Goal: Information Seeking & Learning: Learn about a topic

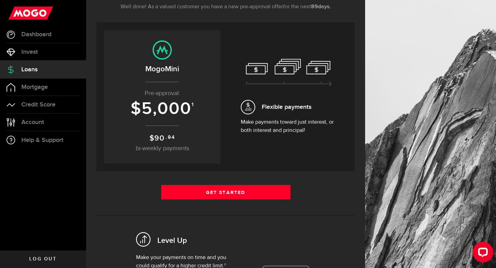
scroll to position [122, 0]
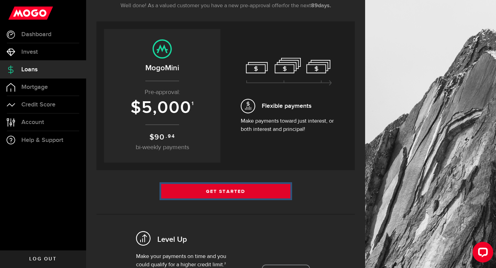
click at [215, 189] on link "Get Started" at bounding box center [225, 191] width 129 height 14
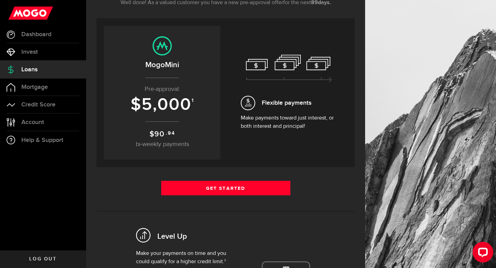
scroll to position [115, 0]
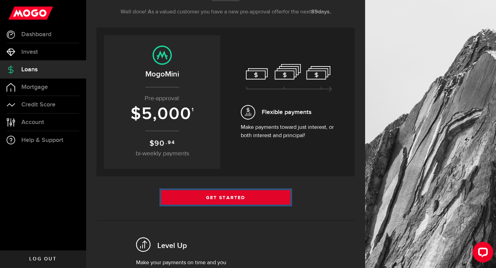
click at [229, 198] on link "Get Started" at bounding box center [225, 197] width 129 height 14
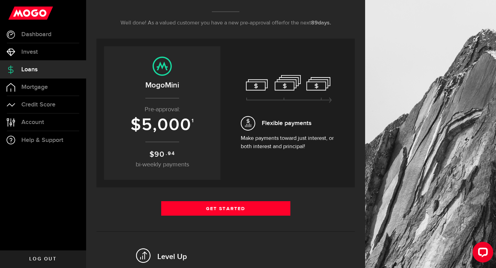
scroll to position [111, 0]
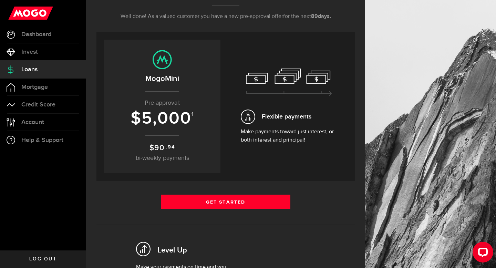
click at [160, 76] on h2 "MogoMini" at bounding box center [162, 78] width 103 height 11
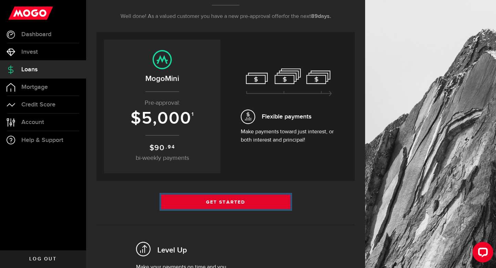
click at [227, 203] on link "Get Started" at bounding box center [225, 202] width 129 height 14
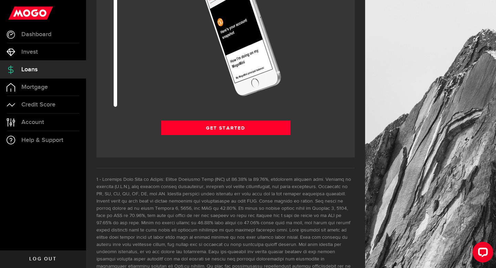
scroll to position [989, 0]
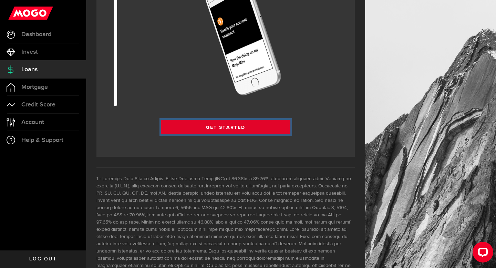
click at [195, 121] on link "Get Started" at bounding box center [225, 127] width 129 height 14
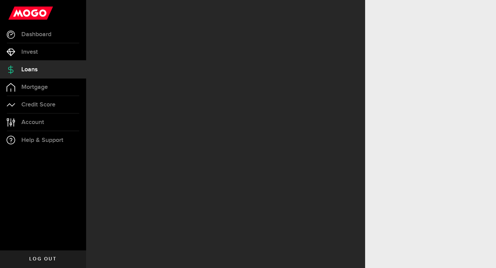
drag, startPoint x: 0, startPoint y: 0, endPoint x: 242, endPoint y: 145, distance: 281.9
click at [242, 147] on div at bounding box center [225, 134] width 279 height 268
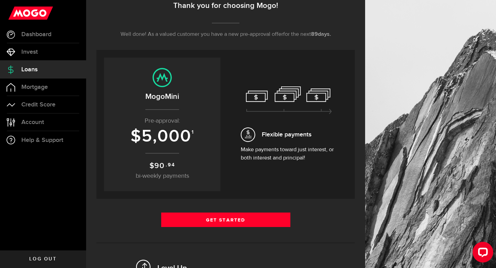
scroll to position [94, 0]
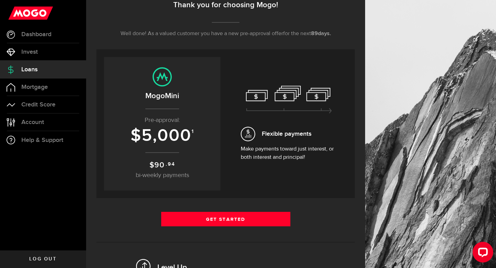
click at [298, 124] on div "Flexible payments Make payments toward just interest, or both interest and prin…" at bounding box center [289, 124] width 96 height 76
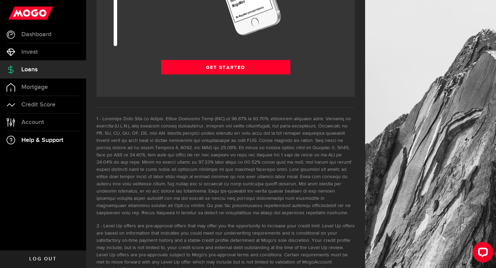
scroll to position [1077, 0]
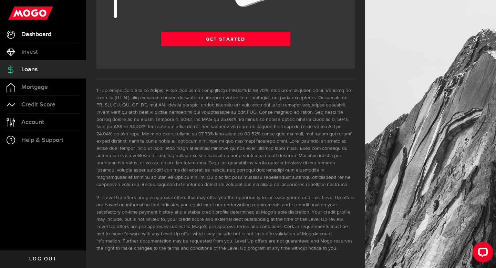
click at [39, 33] on span "Dashboard" at bounding box center [36, 34] width 30 height 6
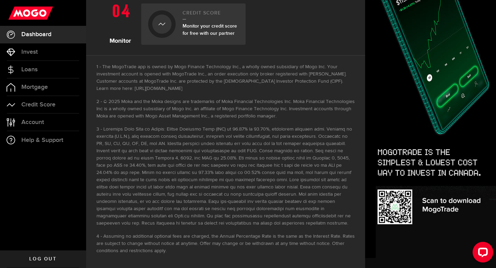
scroll to position [365, 0]
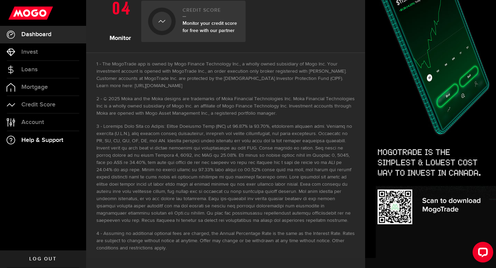
click at [36, 141] on span "Help & Support" at bounding box center [42, 140] width 42 height 6
